Goal: Information Seeking & Learning: Learn about a topic

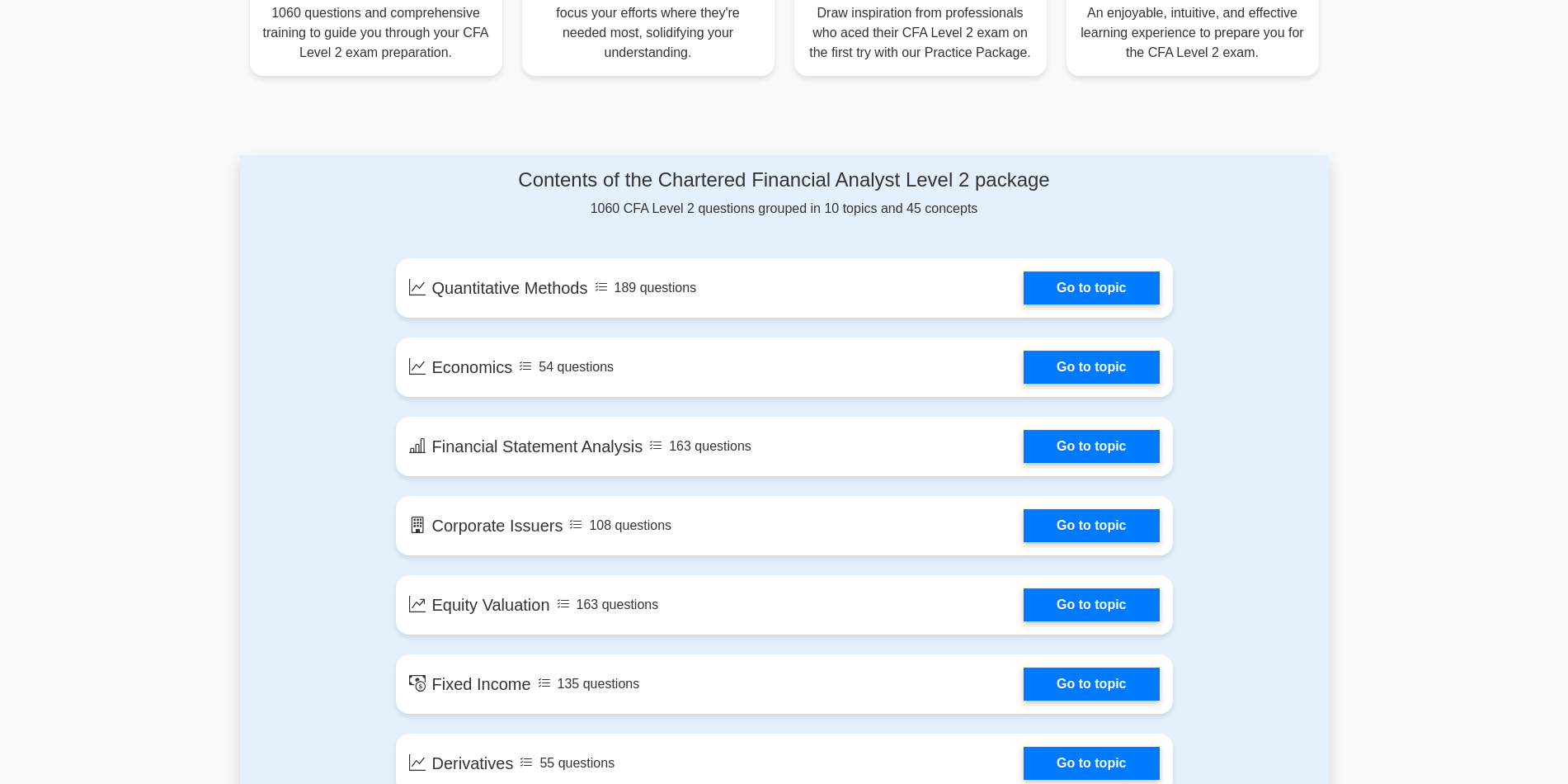
scroll to position [578, 0]
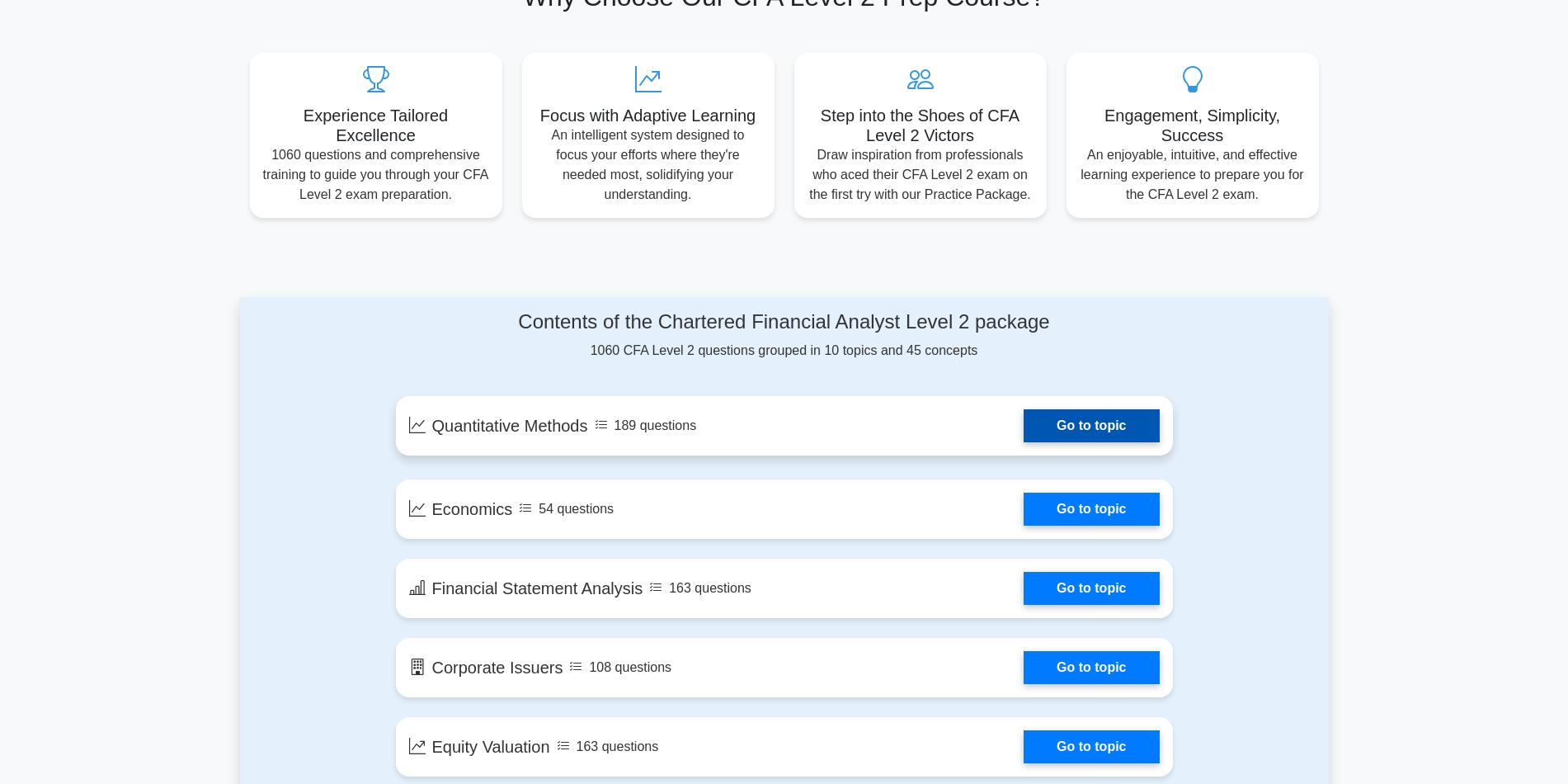
click at [1068, 425] on link "Go to topic" at bounding box center [1091, 425] width 135 height 33
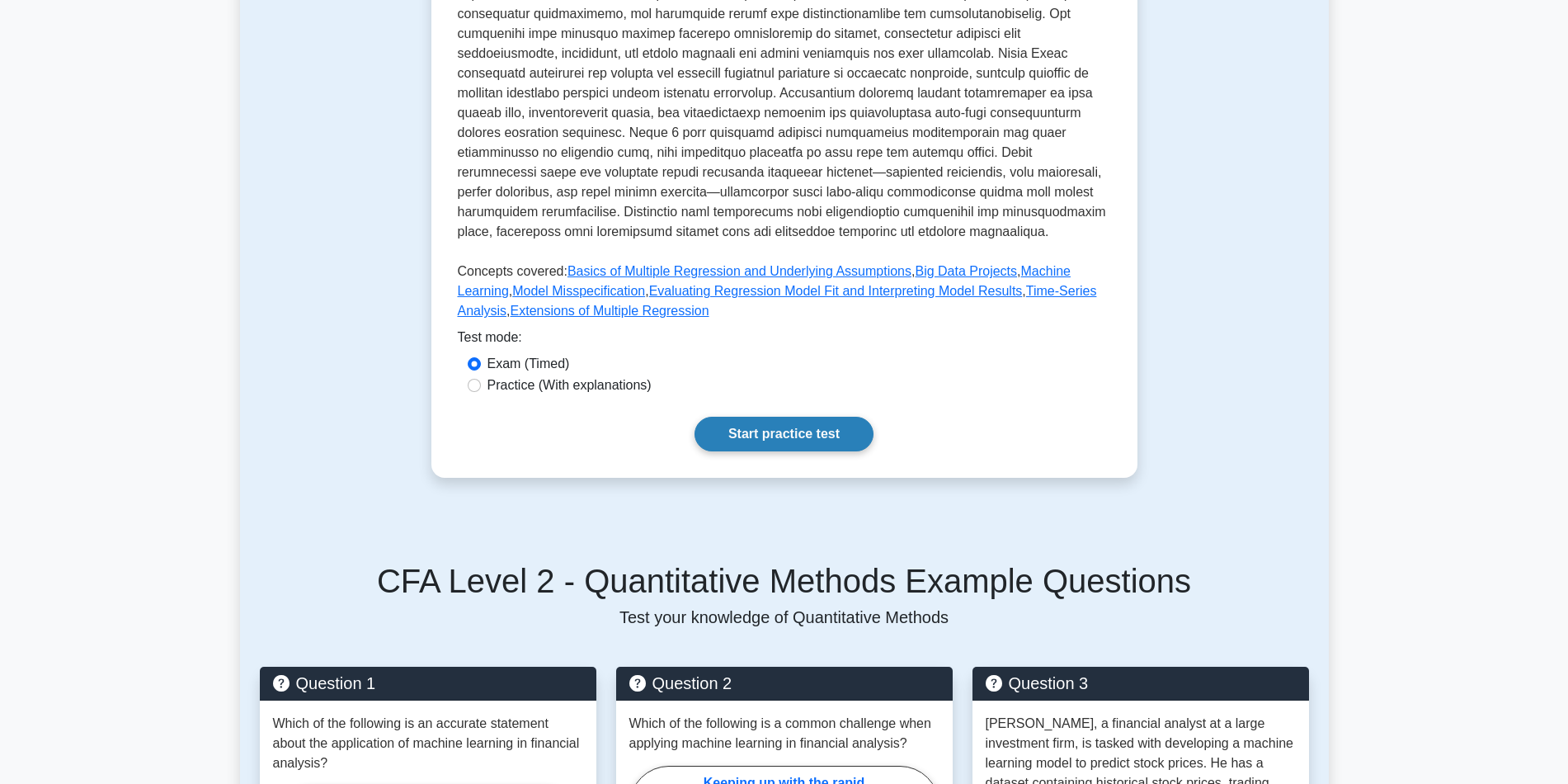
scroll to position [578, 0]
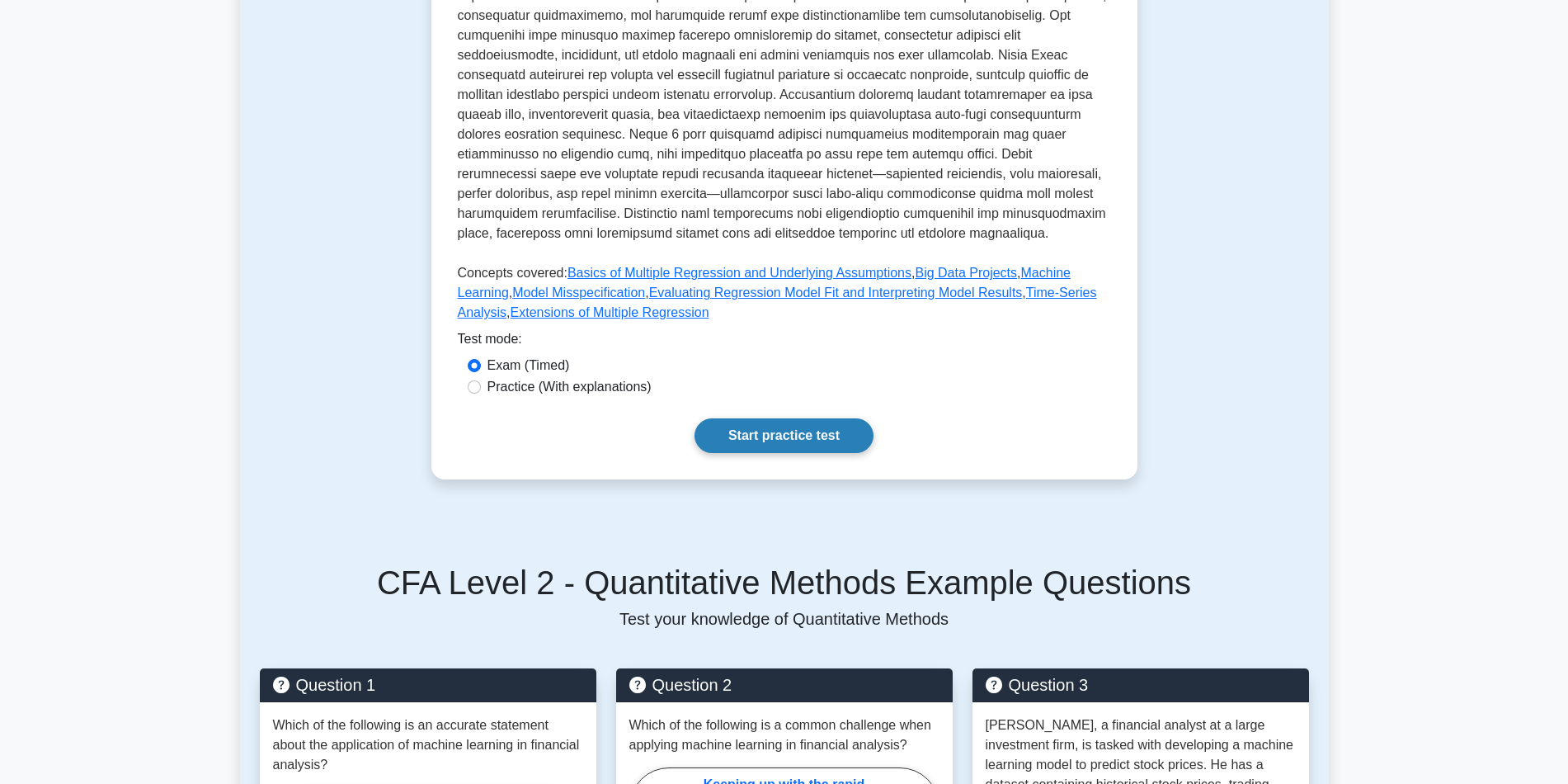
click at [770, 419] on link "Start practice test" at bounding box center [784, 436] width 179 height 35
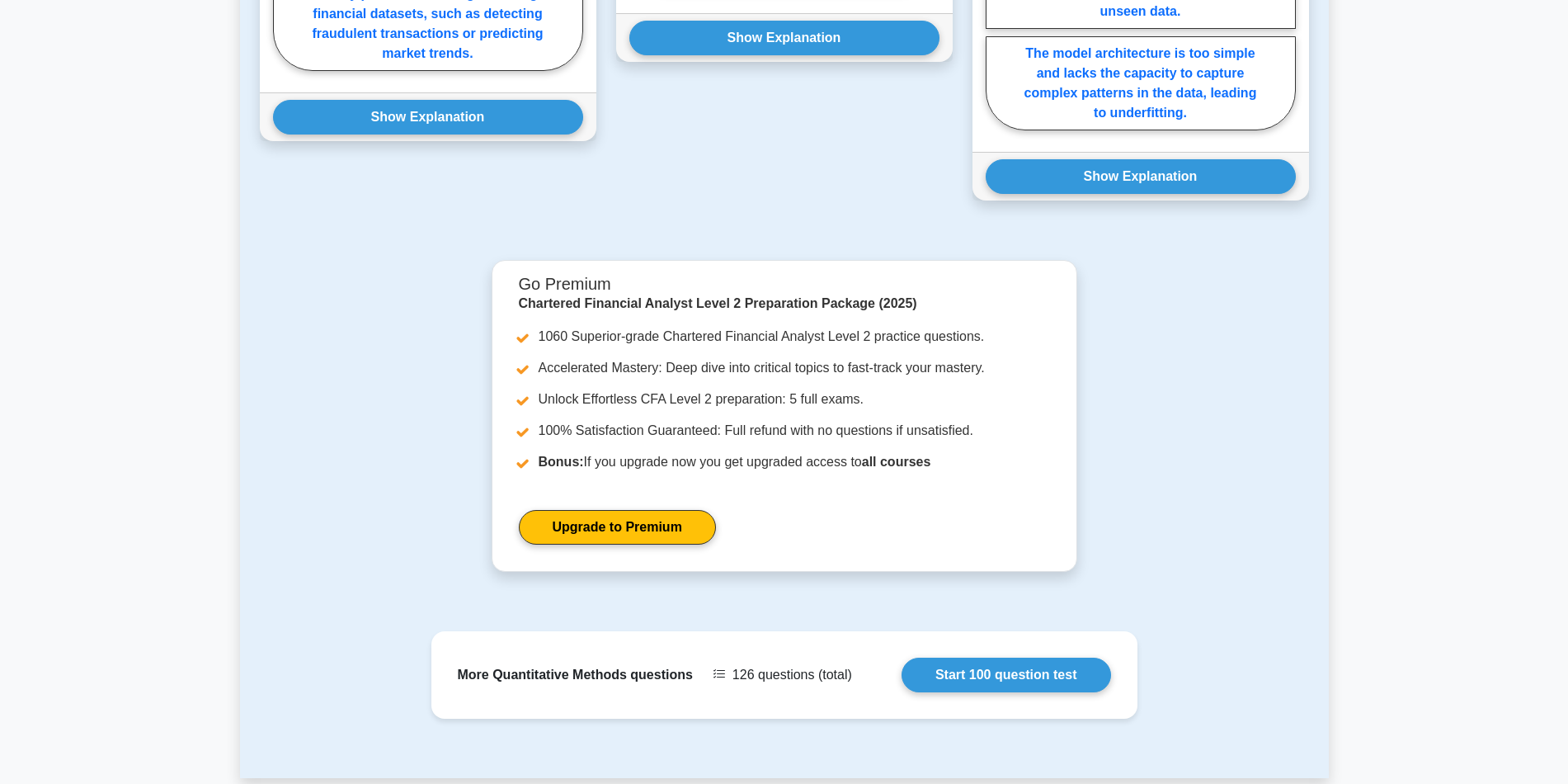
scroll to position [1403, 0]
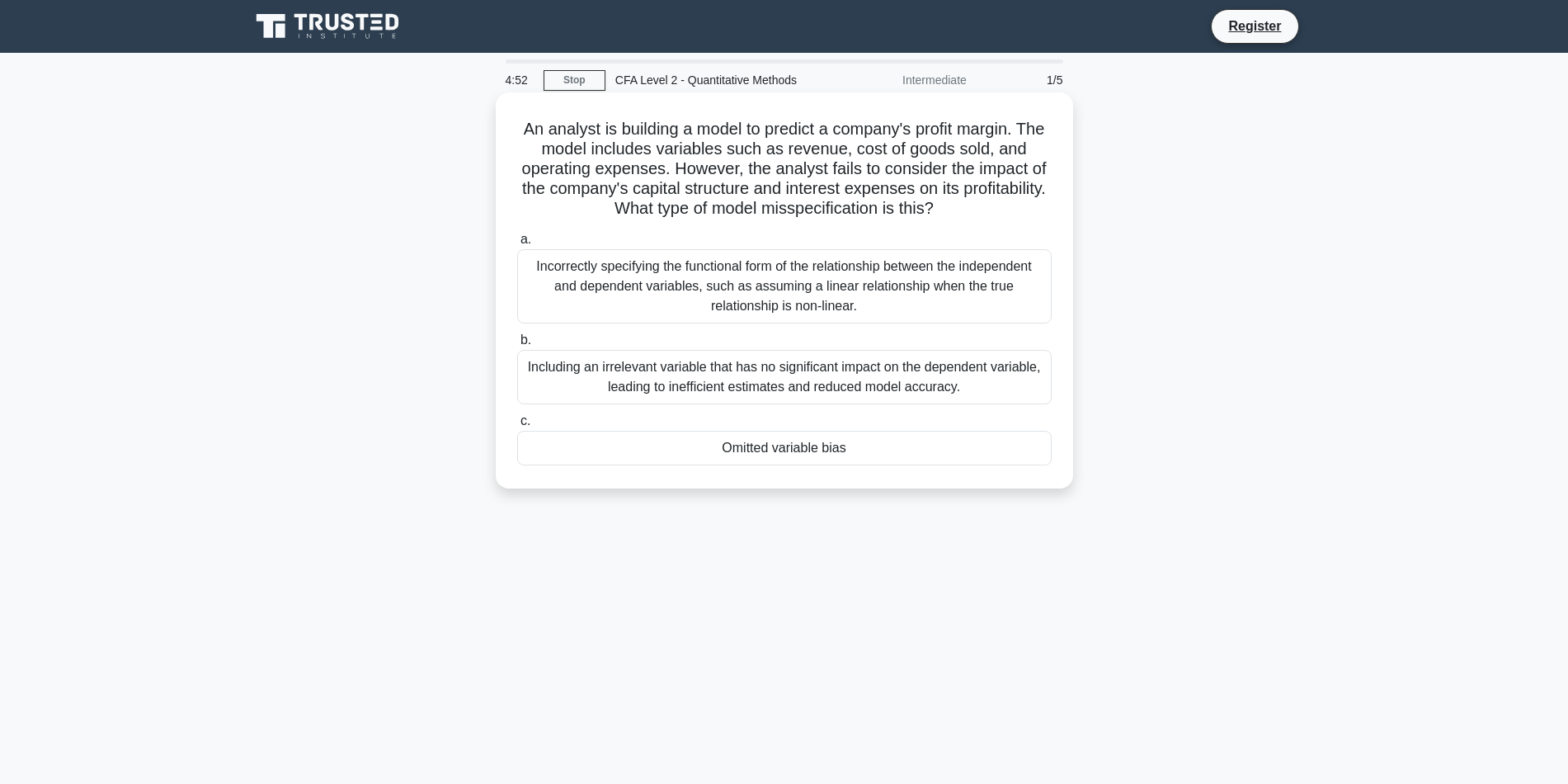
click at [598, 272] on div "Incorrectly specifying the functional form of the relationship between the inde…" at bounding box center [784, 286] width 534 height 74
click at [517, 245] on input "a. Incorrectly specifying the functional form of the relationship between the i…" at bounding box center [517, 240] width 0 height 11
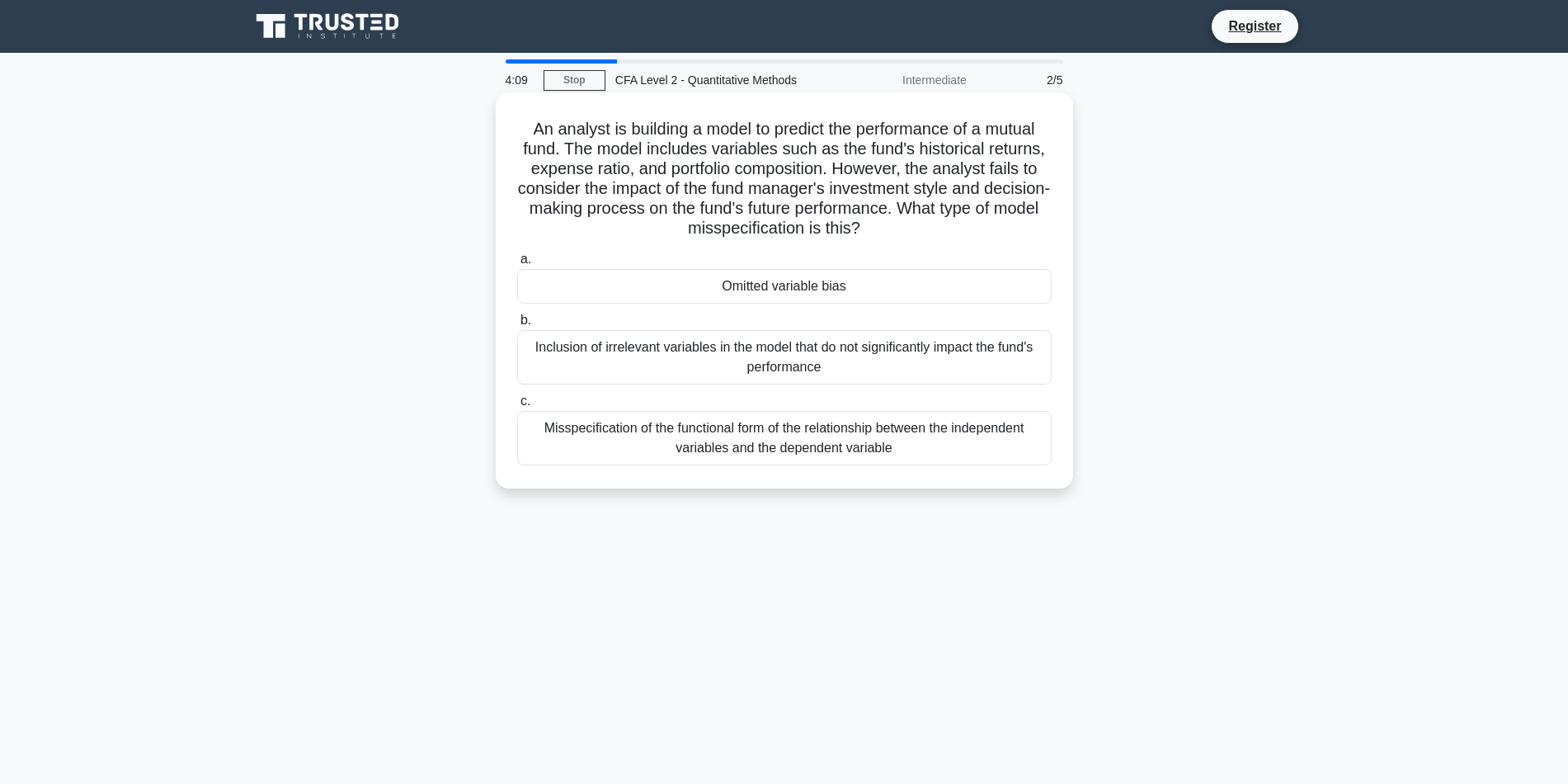
click at [812, 453] on div "Misspecification of the functional form of the relationship between the indepen…" at bounding box center [784, 438] width 534 height 55
click at [517, 407] on input "c. Misspecification of the functional form of the relationship between the inde…" at bounding box center [517, 402] width 0 height 11
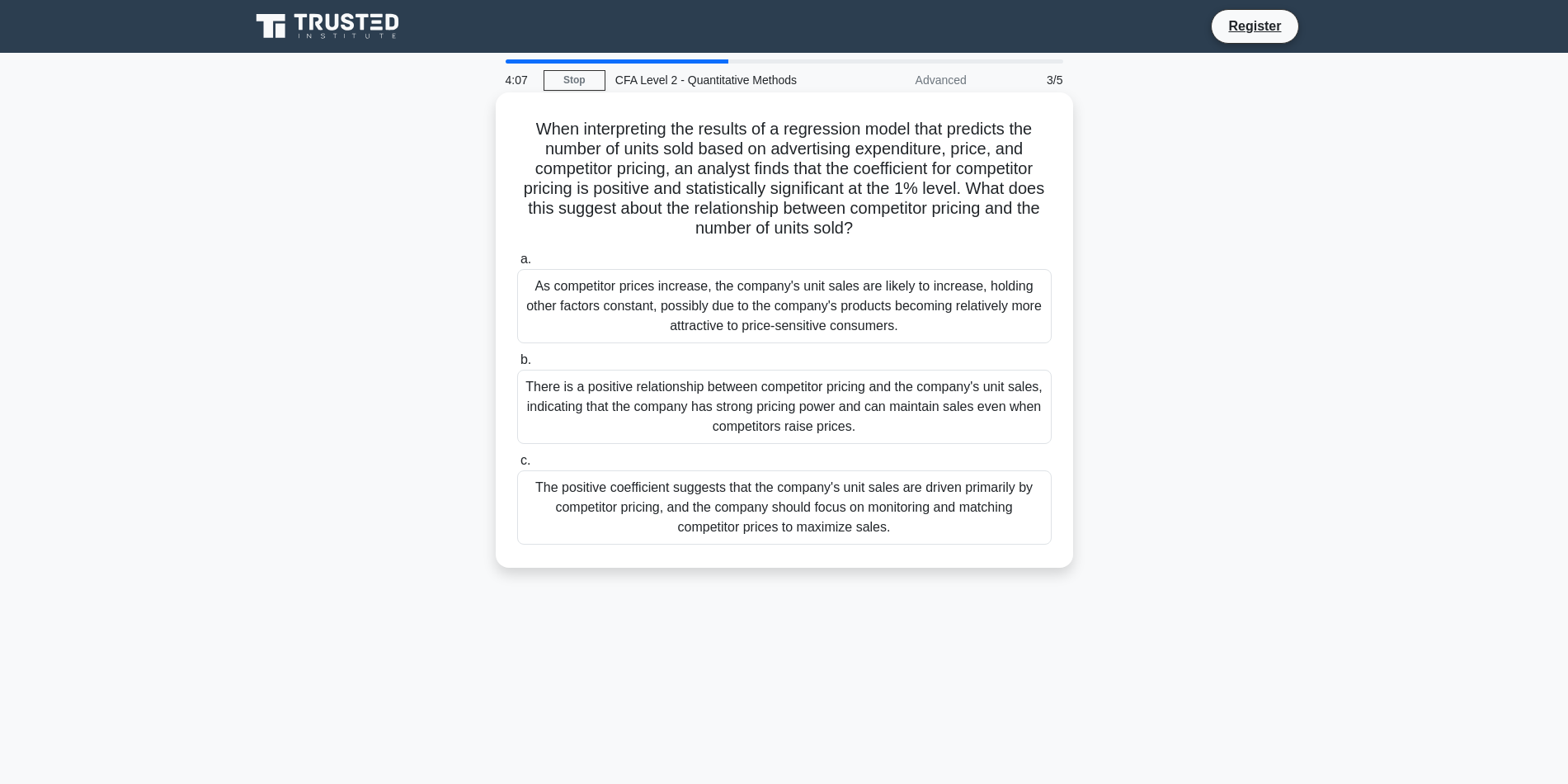
click at [814, 424] on div "There is a positive relationship between competitor pricing and the company's u…" at bounding box center [784, 406] width 534 height 74
click at [517, 366] on input "b. There is a positive relationship between competitor pricing and the company'…" at bounding box center [517, 361] width 0 height 11
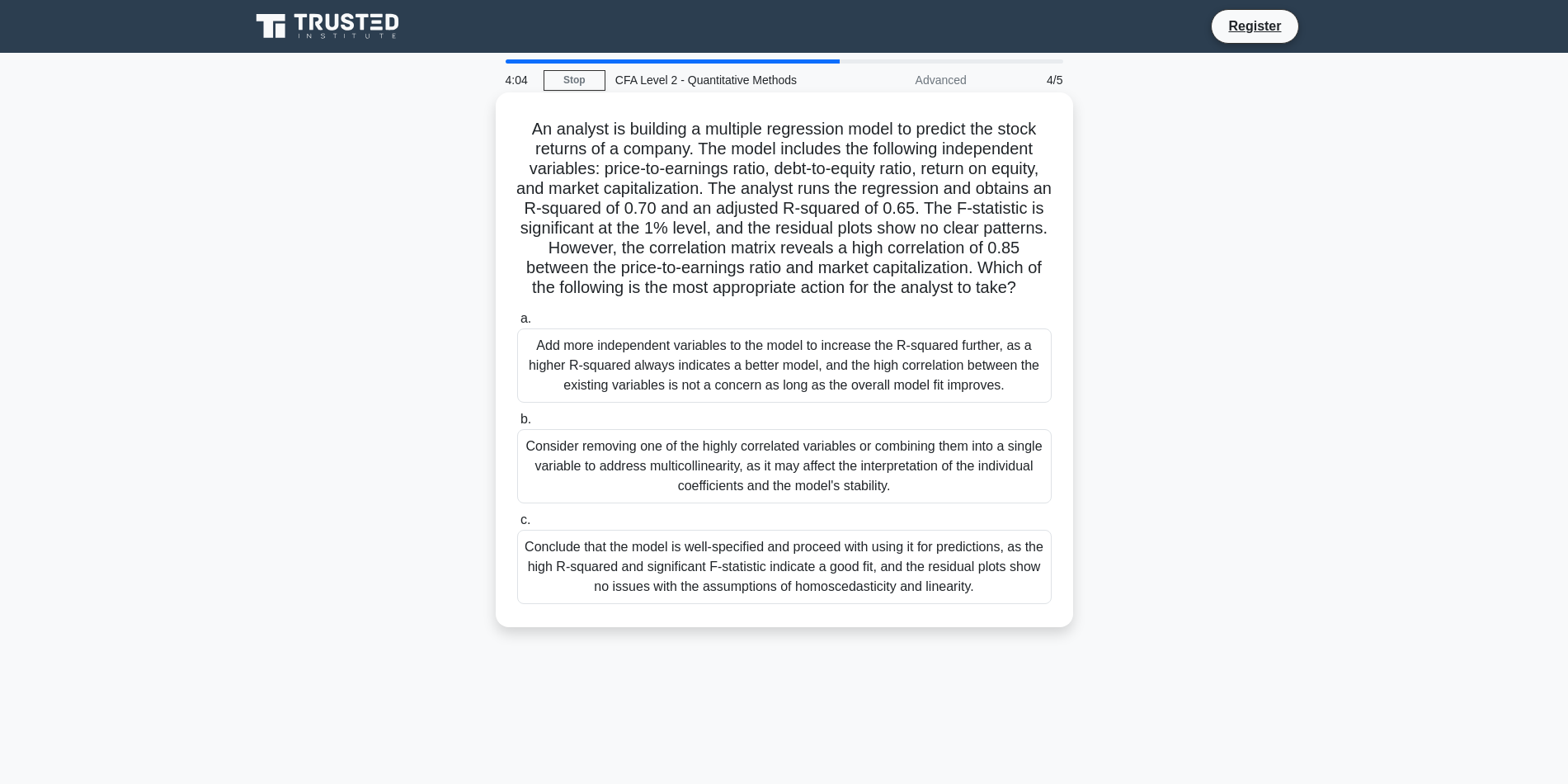
click at [812, 392] on div "Add more independent variables to the model to increase the R-squared further, …" at bounding box center [784, 365] width 534 height 74
click at [517, 325] on input "a. Add more independent variables to the model to increase the R-squared furthe…" at bounding box center [517, 319] width 0 height 11
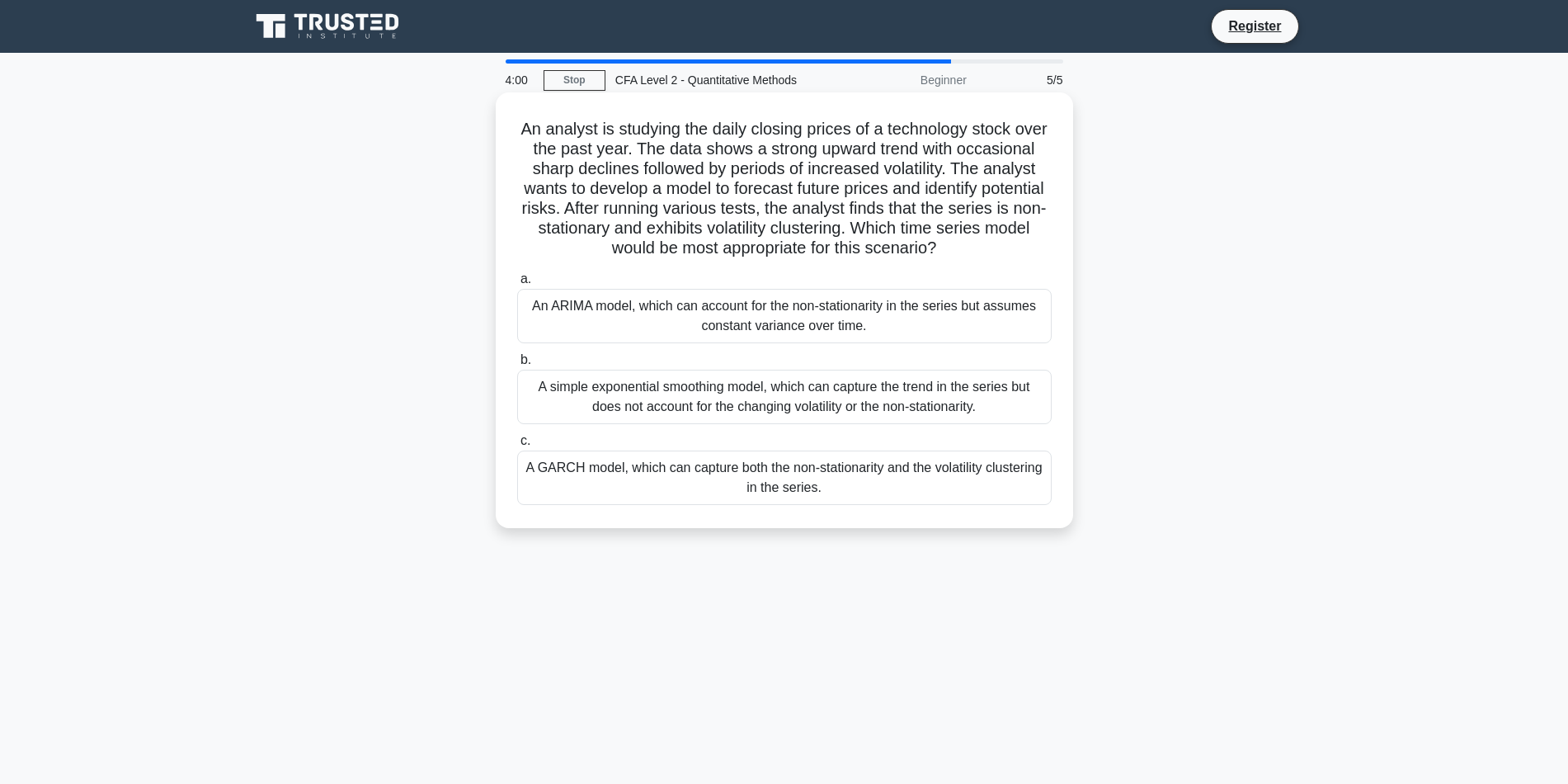
click at [804, 477] on div "A GARCH model, which can capture both the non-stationarity and the volatility c…" at bounding box center [784, 477] width 534 height 55
click at [517, 447] on input "c. A GARCH model, which can capture both the non-stationarity and the volatilit…" at bounding box center [517, 441] width 0 height 11
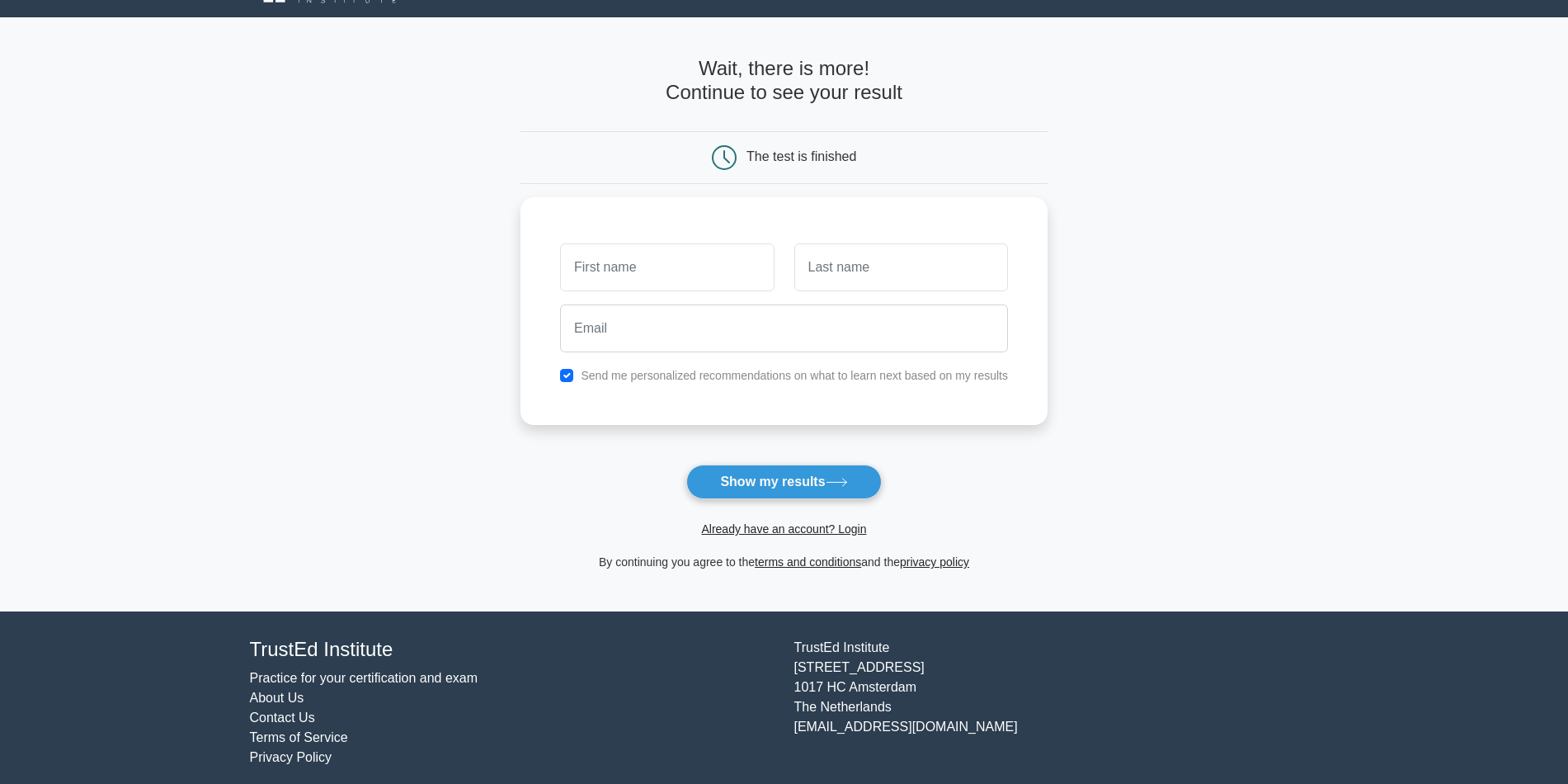
scroll to position [47, 0]
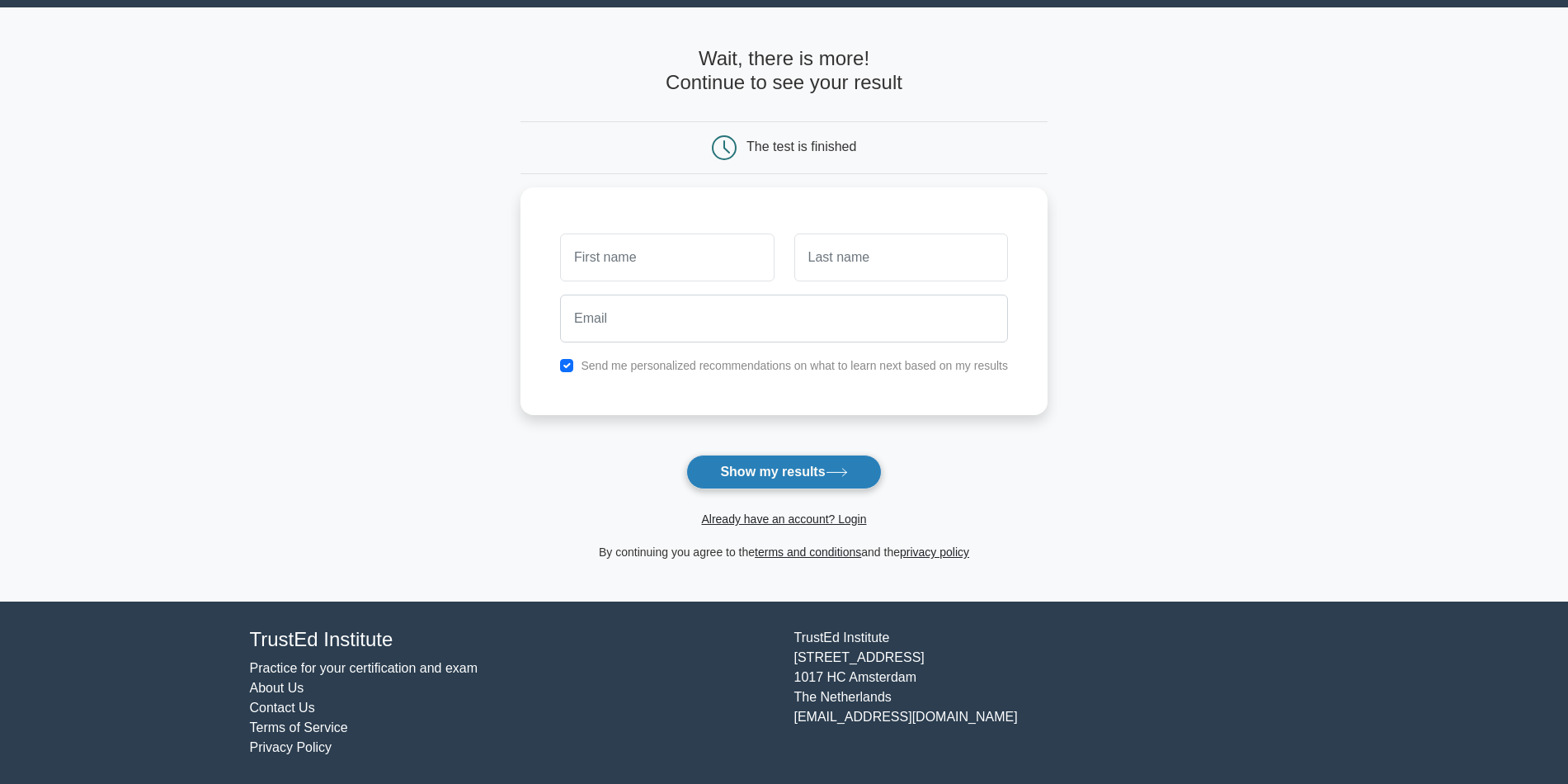
click at [838, 466] on button "Show my results" at bounding box center [784, 472] width 195 height 35
click at [946, 454] on form "Wait, there is more! Continue to see your result The test is finished and the" at bounding box center [784, 304] width 527 height 515
